Goal: Find specific page/section: Find specific page/section

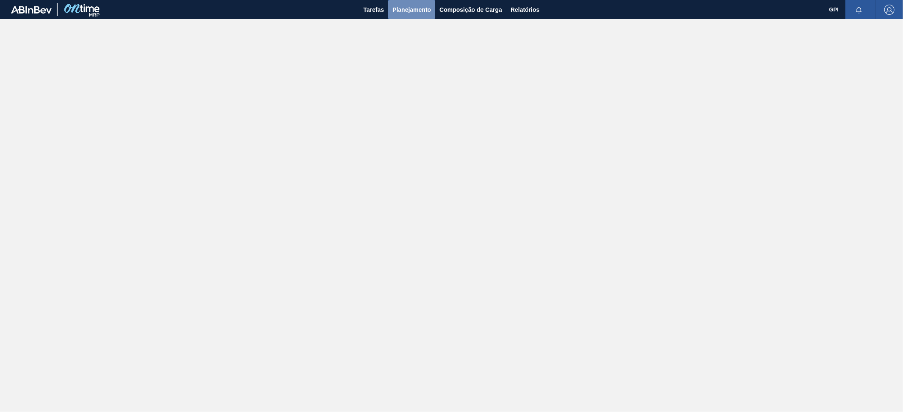
click at [410, 10] on span "Planejamento" at bounding box center [411, 10] width 39 height 10
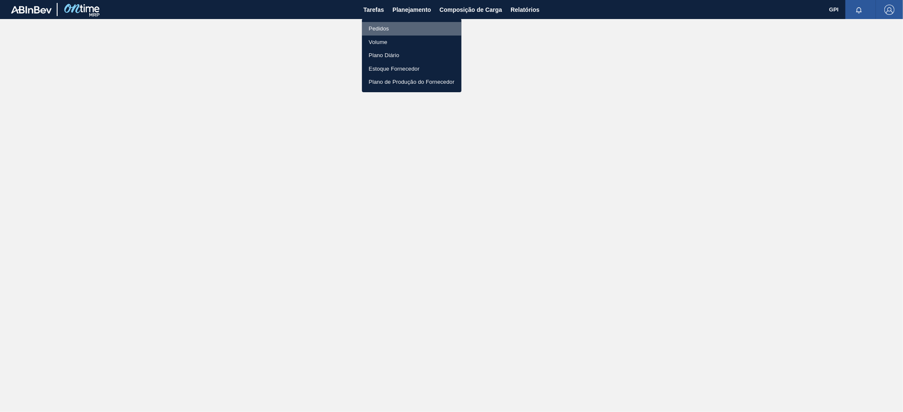
click at [382, 27] on li "Pedidos" at bounding box center [411, 29] width 99 height 14
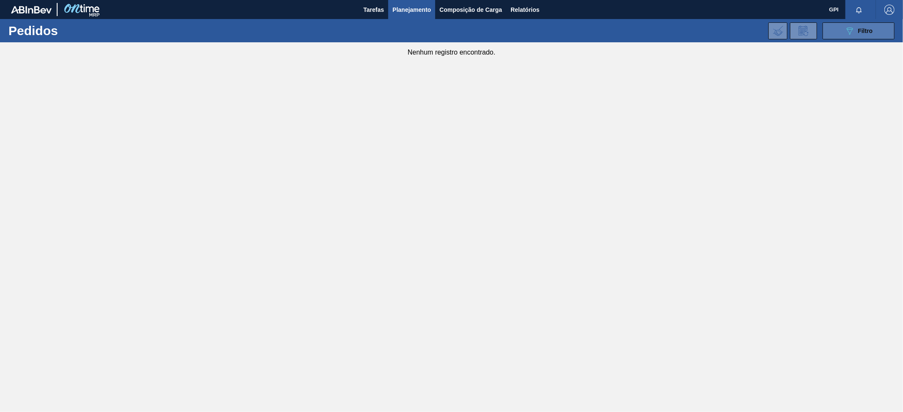
click at [860, 24] on button "089F7B8B-B2A5-4AFE-B5C0-19BA573D28AC Filtro" at bounding box center [858, 30] width 72 height 17
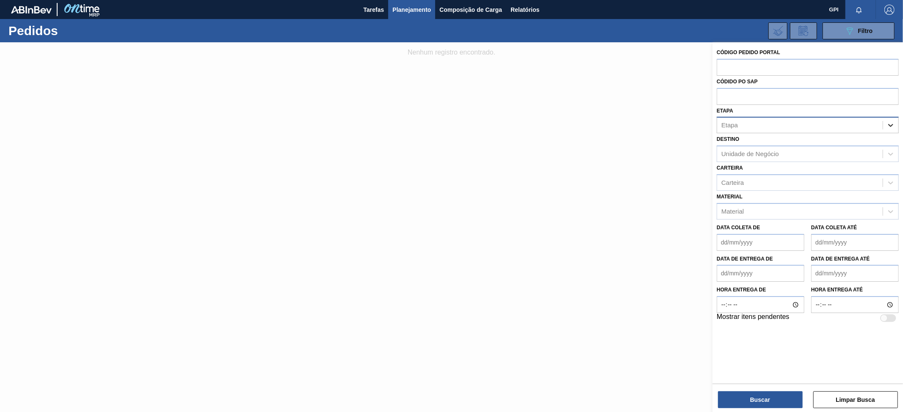
click at [887, 126] on icon at bounding box center [890, 125] width 8 height 8
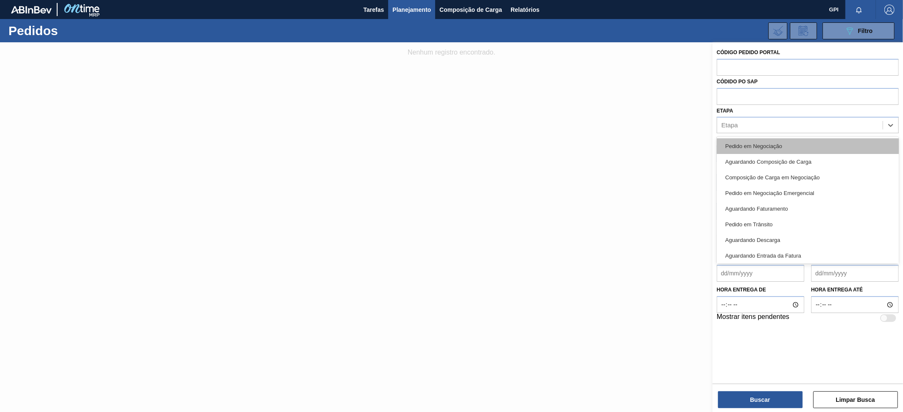
click at [835, 147] on div "Pedido em Negociação" at bounding box center [807, 146] width 182 height 16
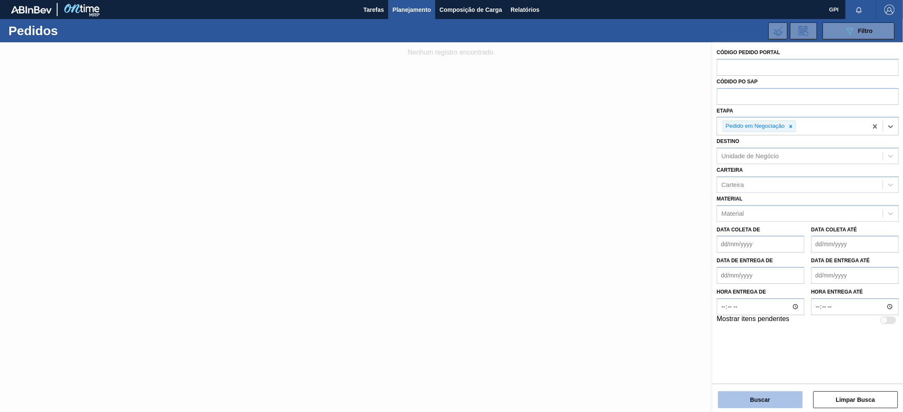
click at [759, 395] on button "Buscar" at bounding box center [760, 399] width 85 height 17
